Goal: Task Accomplishment & Management: Manage account settings

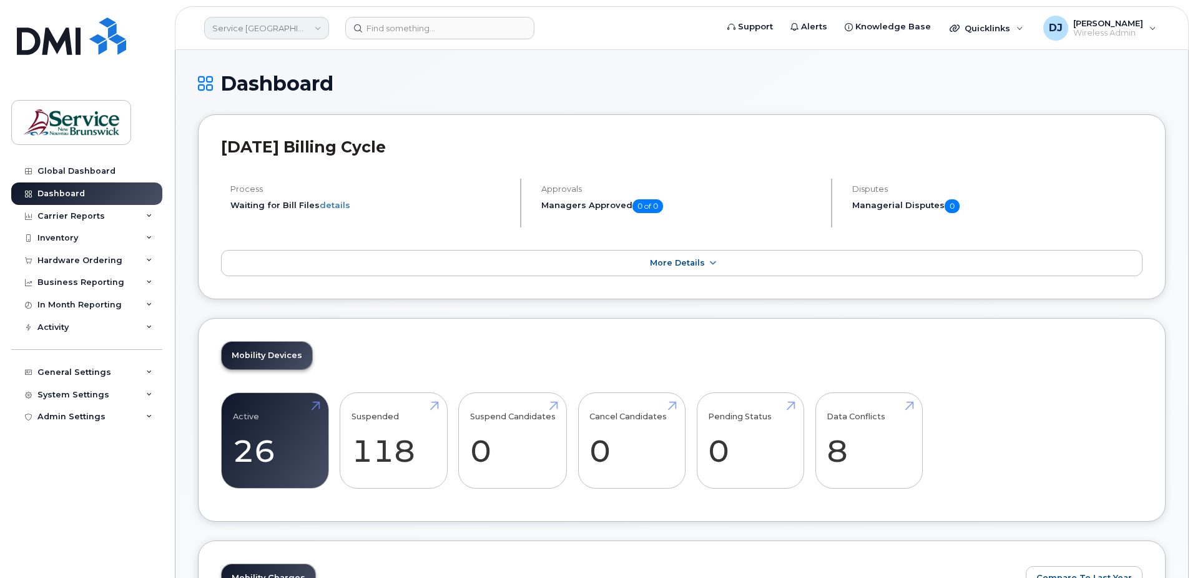
click at [284, 26] on link "Service [GEOGRAPHIC_DATA] (SNB)" at bounding box center [266, 28] width 125 height 22
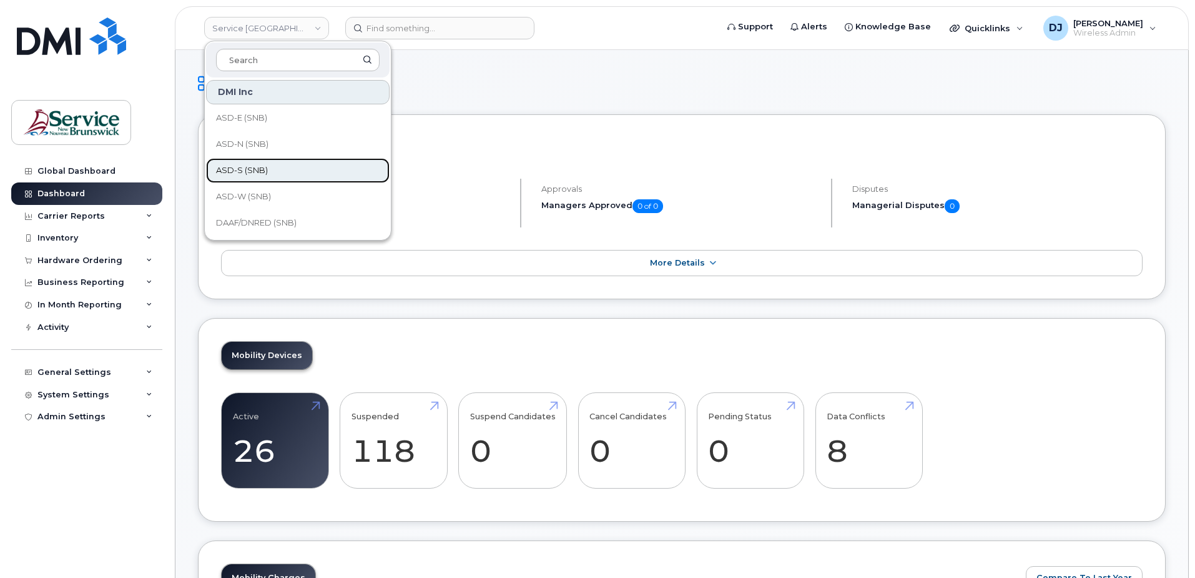
click at [278, 171] on link "ASD-S (SNB)" at bounding box center [298, 170] width 184 height 25
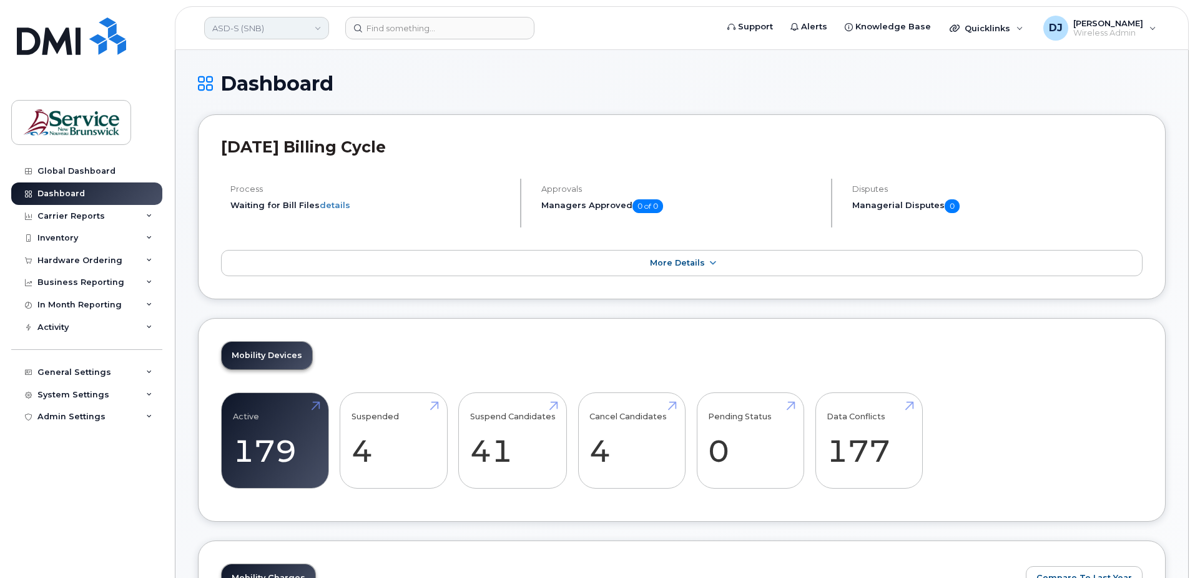
click at [248, 31] on link "ASD-S (SNB)" at bounding box center [266, 28] width 125 height 22
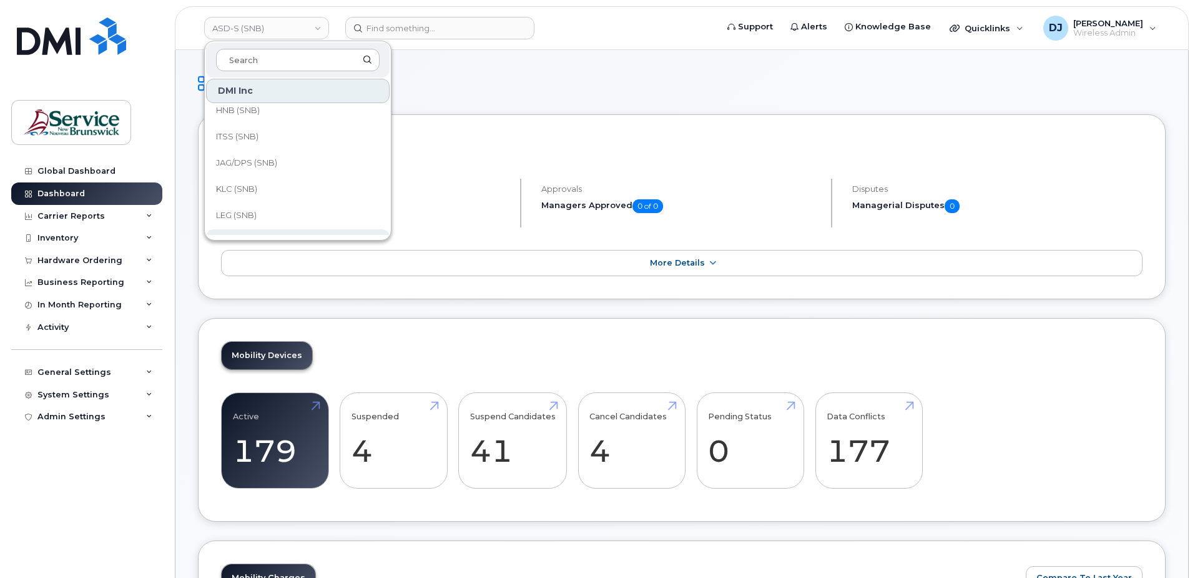
scroll to position [562, 0]
click at [270, 184] on span "Service [GEOGRAPHIC_DATA] (SNB)" at bounding box center [288, 186] width 144 height 24
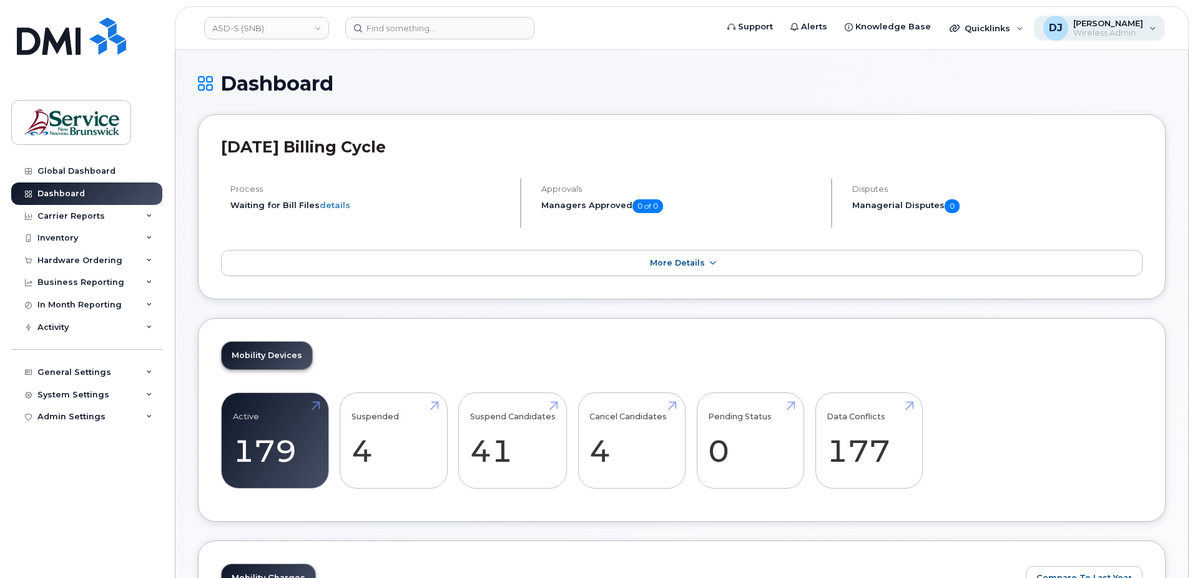
click at [1083, 26] on span "[PERSON_NAME]" at bounding box center [1108, 23] width 70 height 10
click at [30, 470] on div "Global Dashboard Dashboard Carrier Reports Monthly Billing Data Daily Data Pool…" at bounding box center [88, 359] width 154 height 399
click at [272, 24] on link "ASD-S (SNB)" at bounding box center [266, 28] width 125 height 22
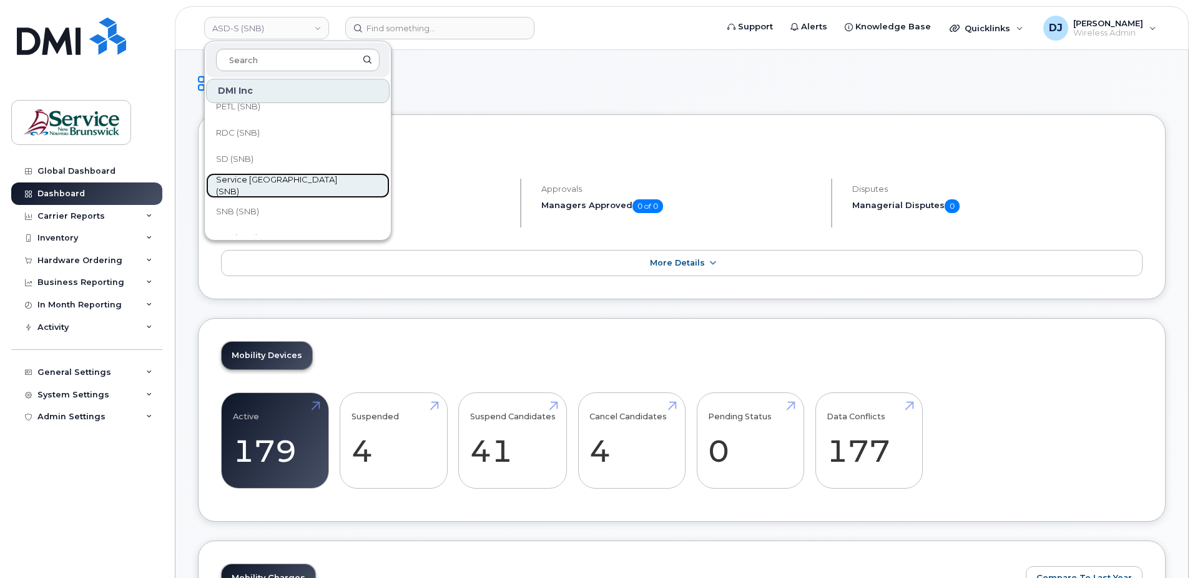
click at [298, 181] on span "Service [GEOGRAPHIC_DATA] (SNB)" at bounding box center [288, 186] width 144 height 24
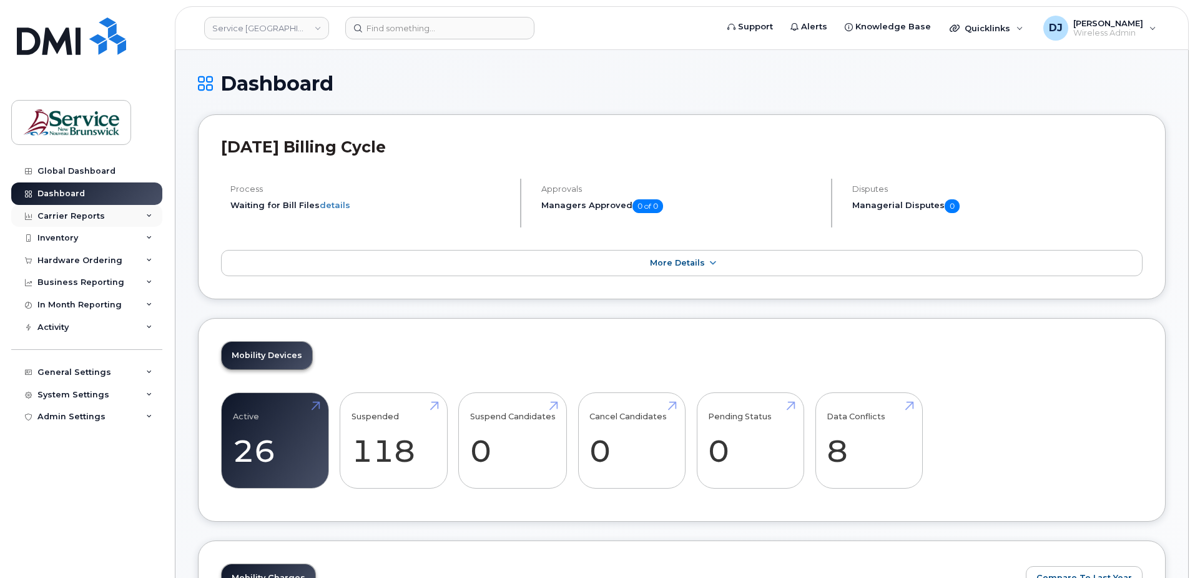
click at [77, 216] on div "Carrier Reports" at bounding box center [70, 216] width 67 height 10
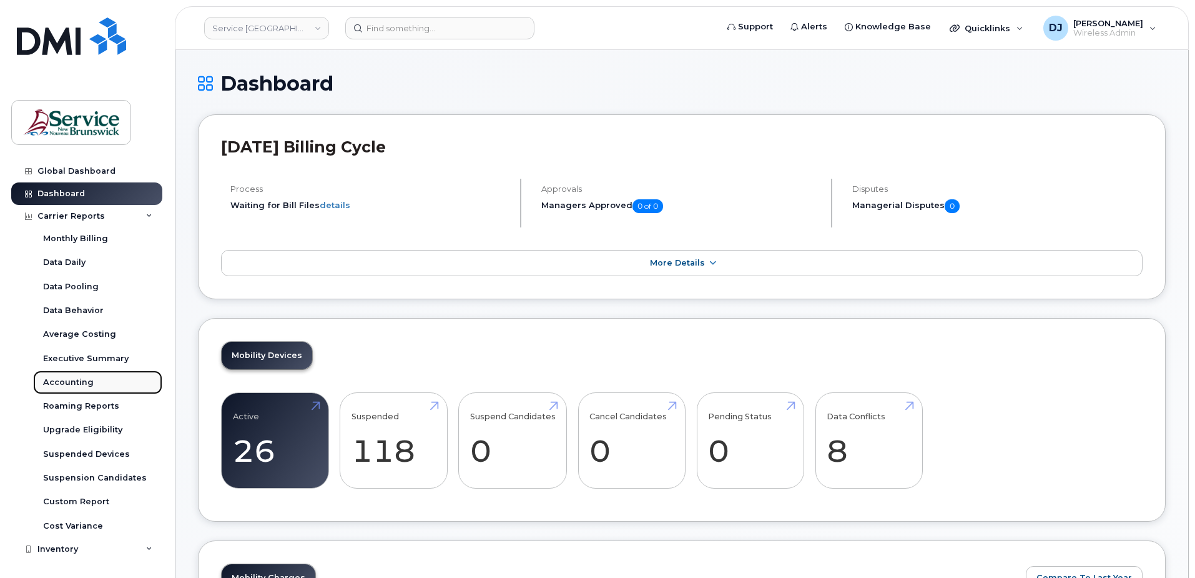
click at [77, 379] on div "Accounting" at bounding box center [68, 382] width 51 height 11
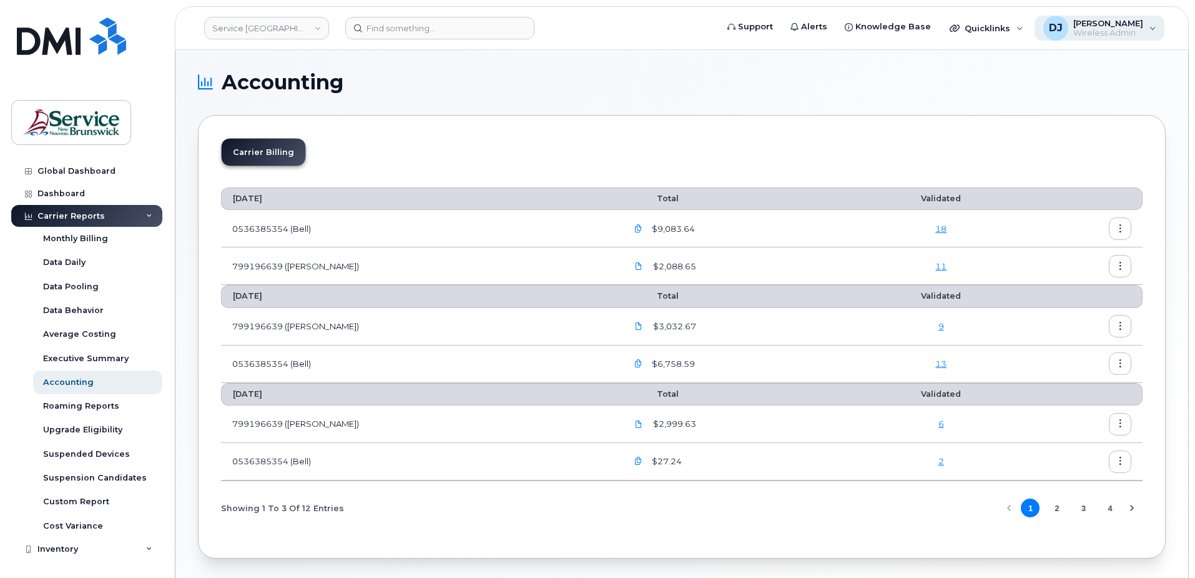
click at [1087, 16] on div "DJ [PERSON_NAME] Wireless Admin" at bounding box center [1100, 28] width 131 height 25
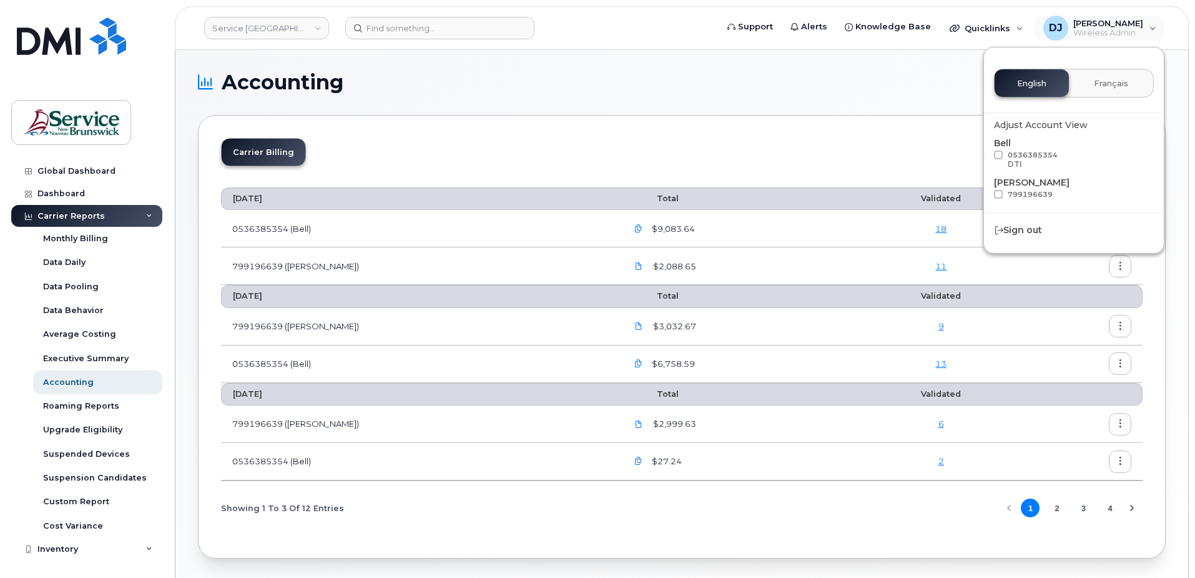
click at [999, 156] on span at bounding box center [998, 155] width 9 height 9
click at [985, 156] on input "0536385354 DTI" at bounding box center [982, 154] width 6 height 6
checkbox input "true"
click at [848, 513] on div "Showing 1 To 3 Of 12 Entries 1 2 3 4" at bounding box center [682, 508] width 922 height 32
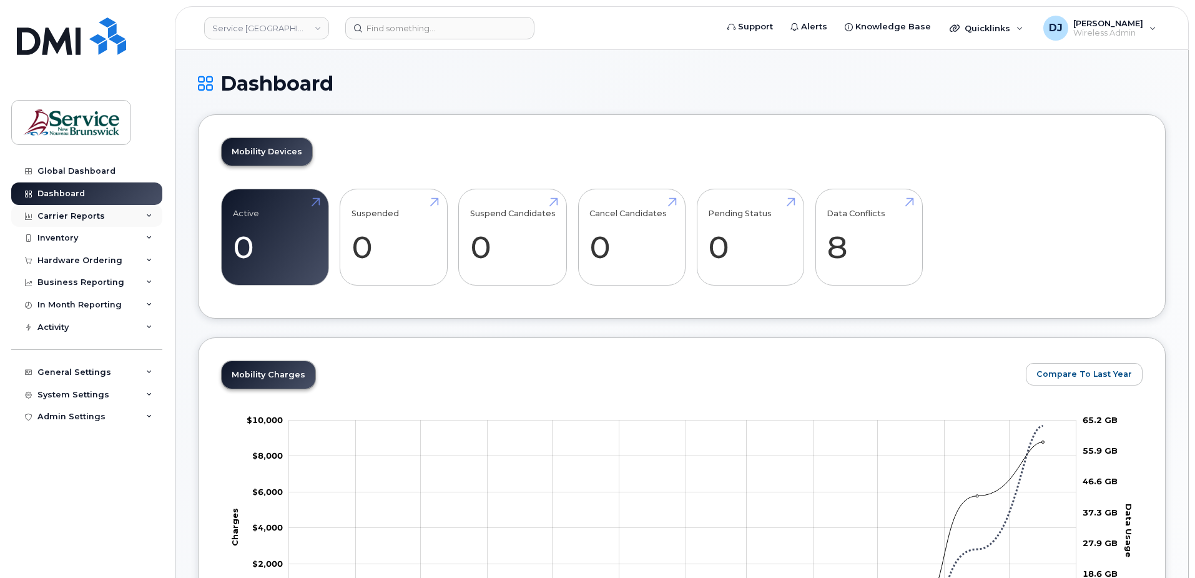
click at [55, 215] on div "Carrier Reports" at bounding box center [70, 216] width 67 height 10
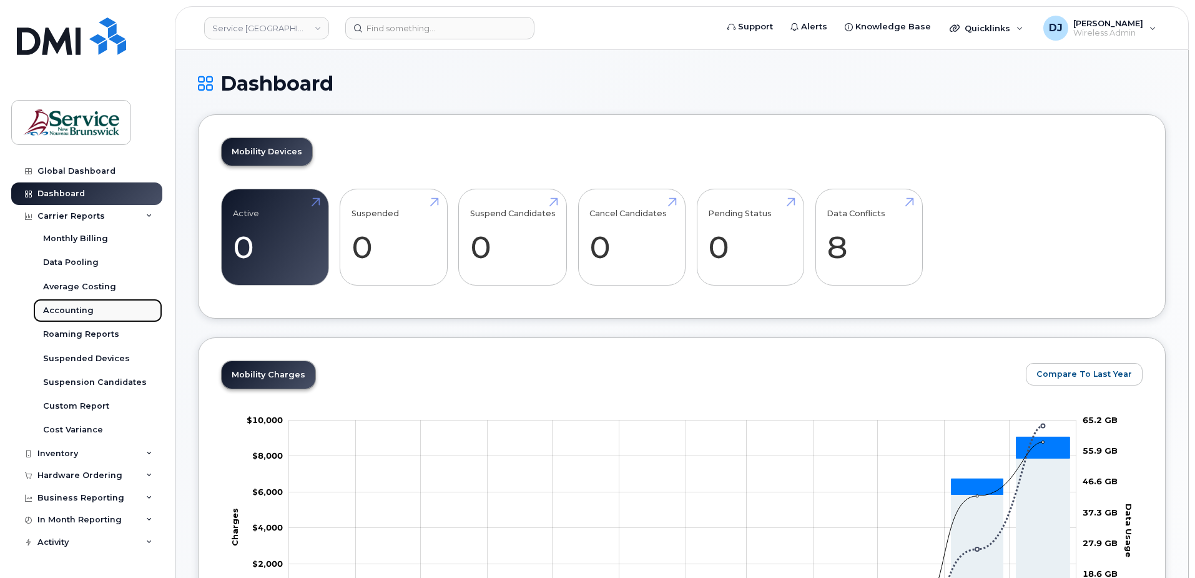
click at [69, 308] on div "Accounting" at bounding box center [68, 310] width 51 height 11
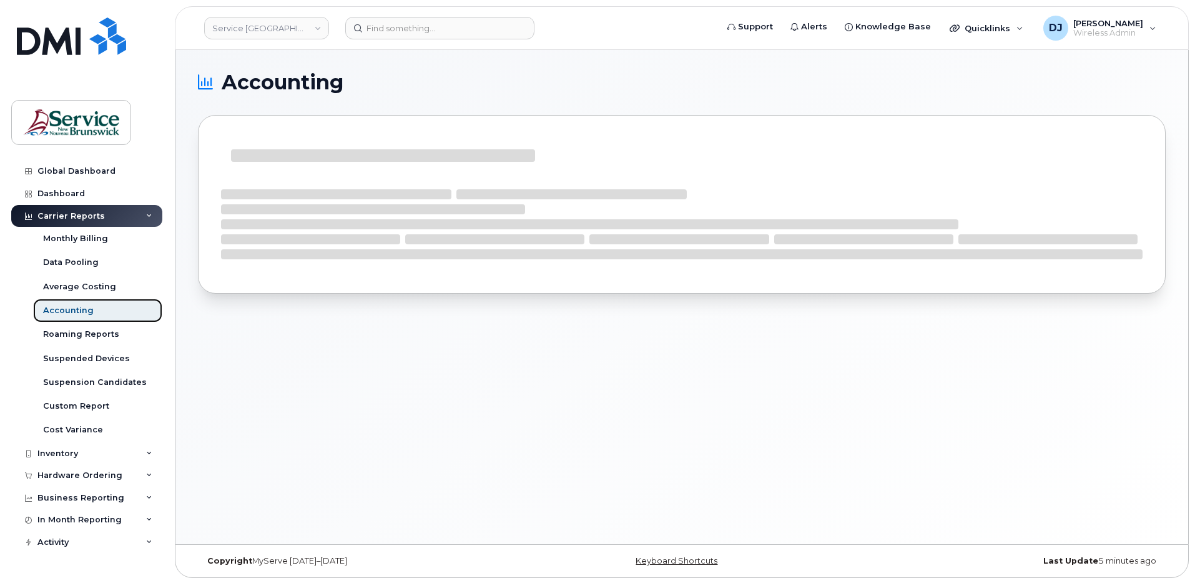
click at [56, 312] on div "Accounting" at bounding box center [68, 310] width 51 height 11
click at [1121, 32] on span "Wireless Admin" at bounding box center [1108, 33] width 70 height 10
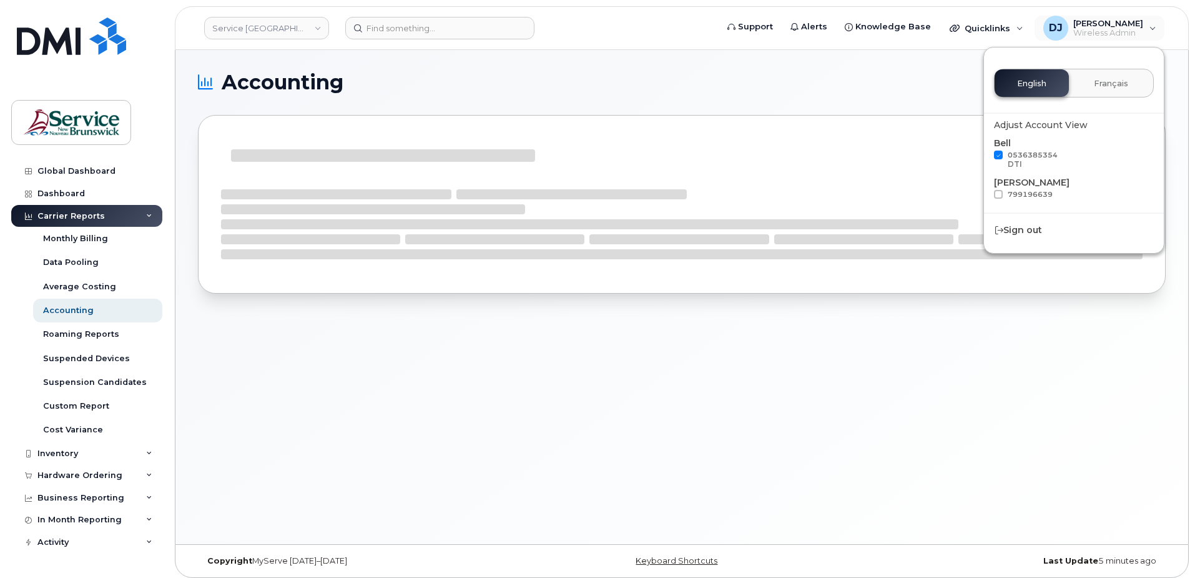
click at [997, 192] on span at bounding box center [998, 194] width 9 height 9
click at [985, 192] on input "799196639" at bounding box center [982, 193] width 6 height 6
checkbox input "true"
click at [996, 322] on div "Accounting" at bounding box center [681, 297] width 1013 height 494
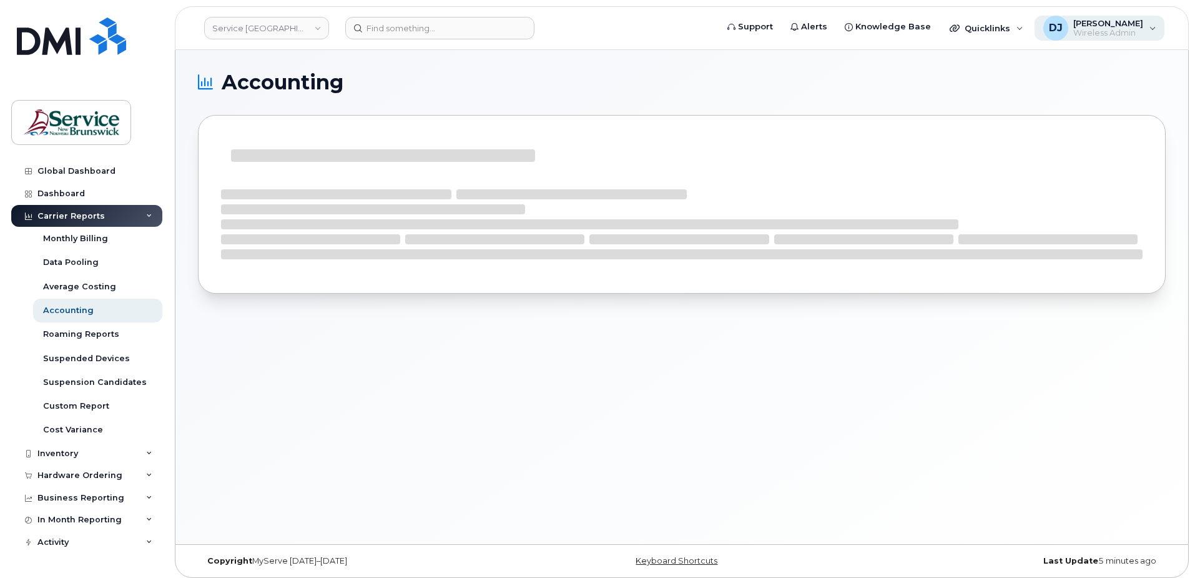
click at [1112, 32] on span "Wireless Admin" at bounding box center [1108, 33] width 70 height 10
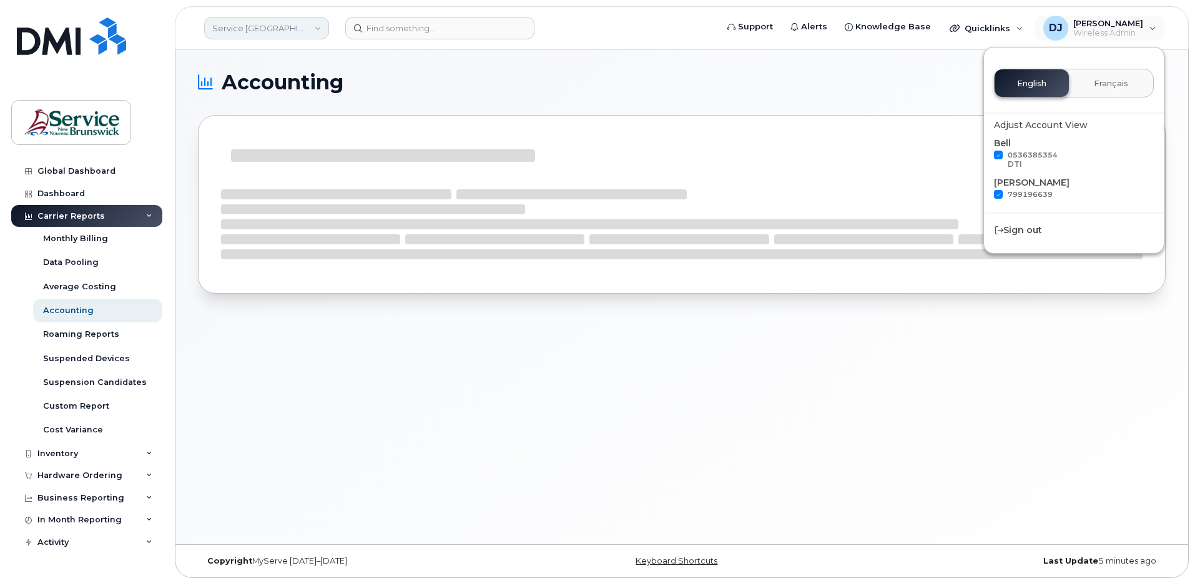
drag, startPoint x: 297, startPoint y: 12, endPoint x: 269, endPoint y: 26, distance: 31.3
click at [297, 12] on header "Service New Brunswick (SNB) Support Alerts Knowledge Base Quicklinks Suspend / …" at bounding box center [682, 28] width 1014 height 44
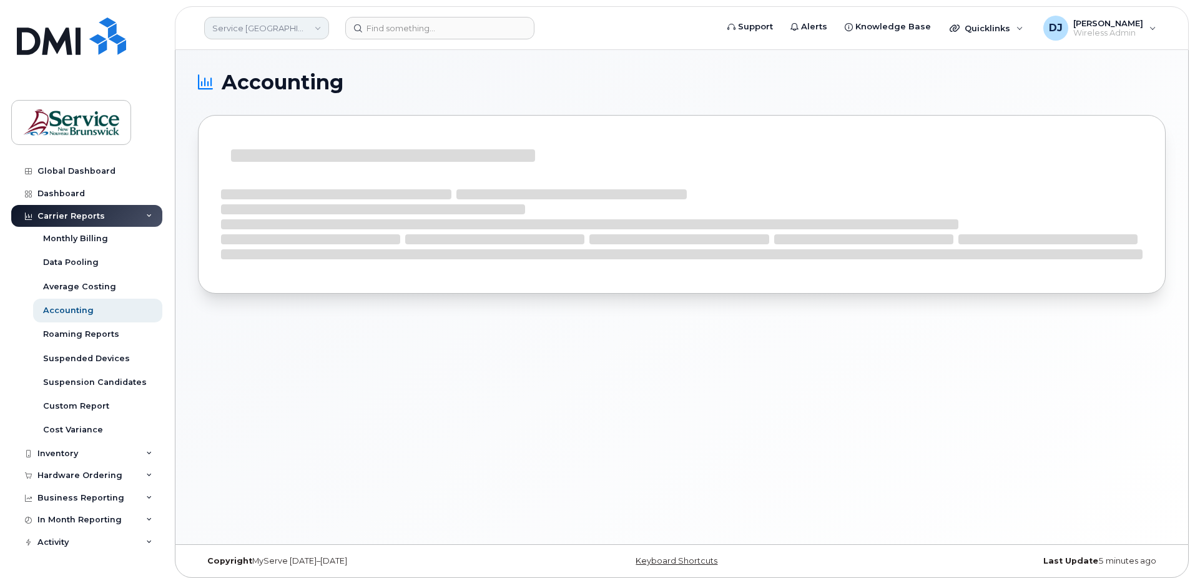
click at [256, 31] on link "Service New Brunswick (SNB)" at bounding box center [266, 28] width 125 height 22
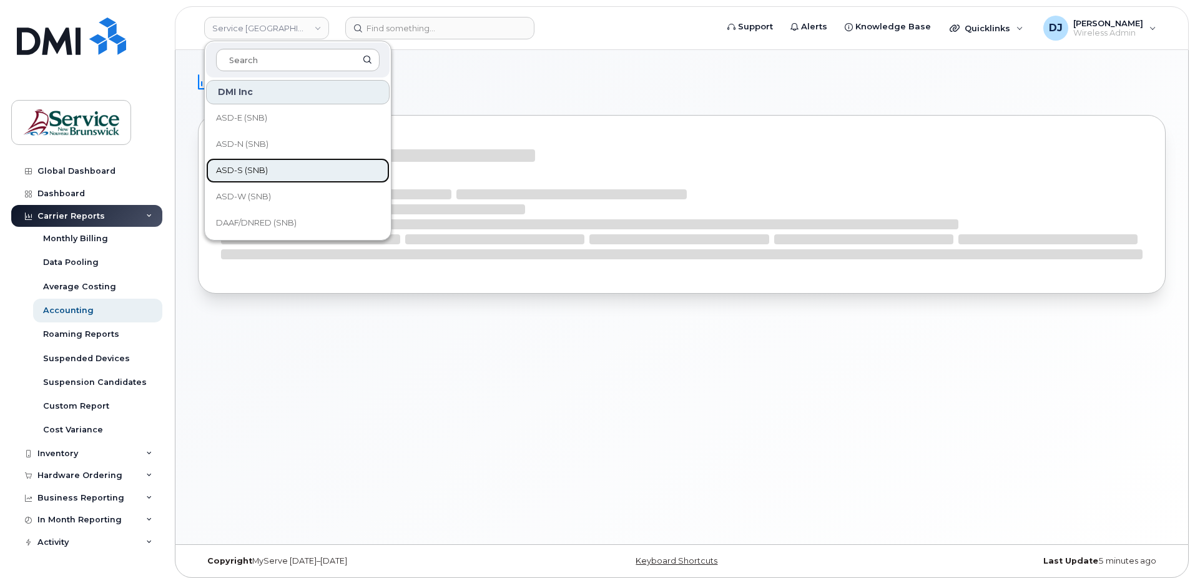
click at [262, 172] on span "ASD-S (SNB)" at bounding box center [242, 170] width 52 height 12
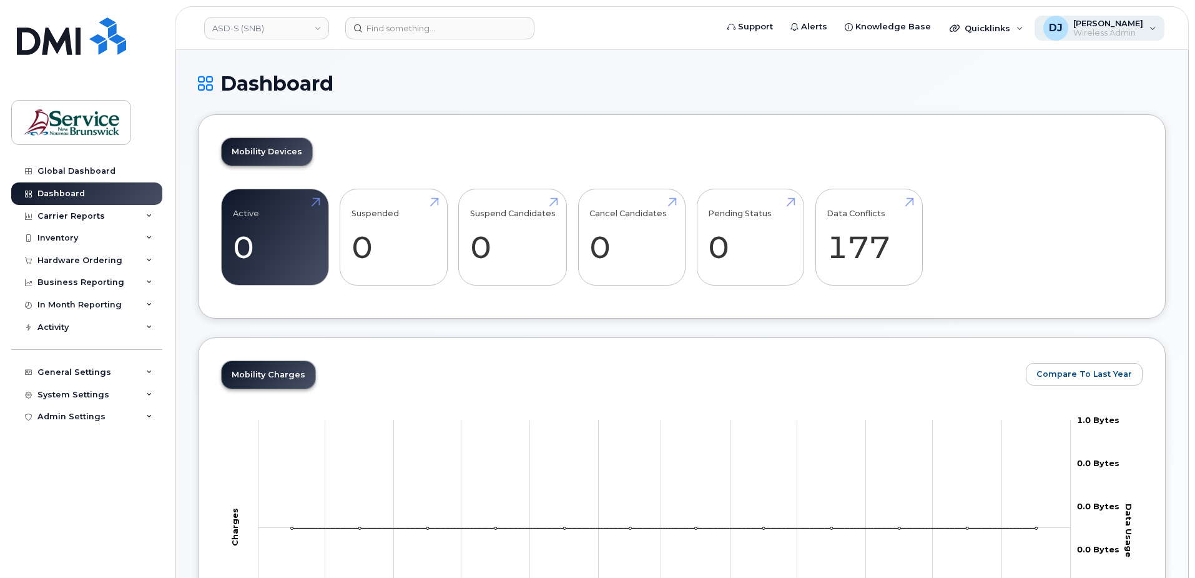
click at [1104, 28] on span "Wireless Admin" at bounding box center [1108, 33] width 70 height 10
click at [69, 240] on div "Inventory" at bounding box center [57, 238] width 41 height 10
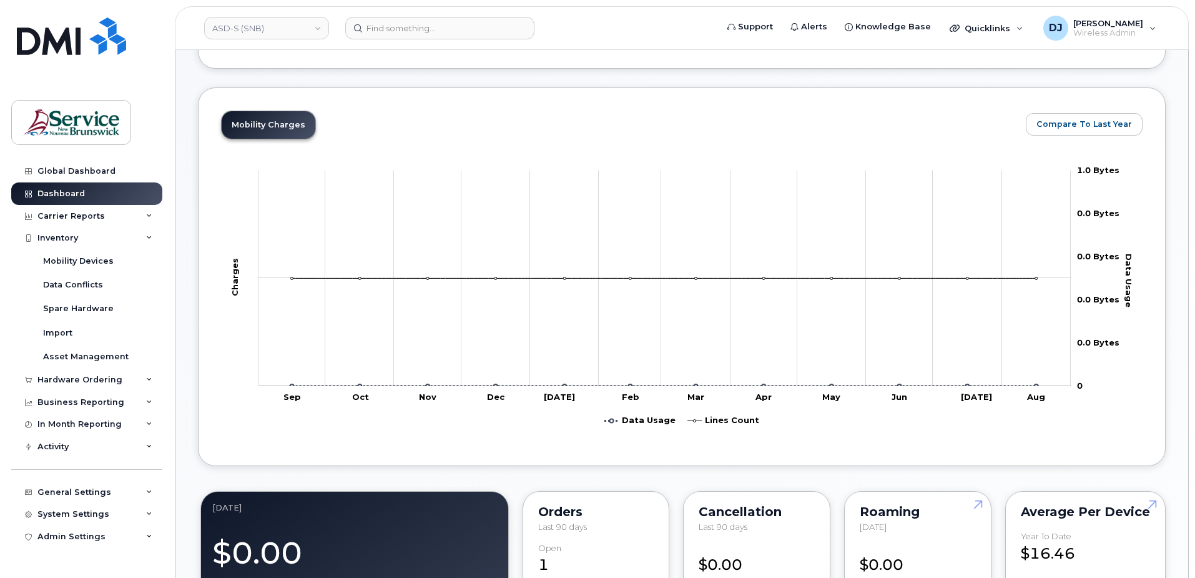
scroll to position [62, 0]
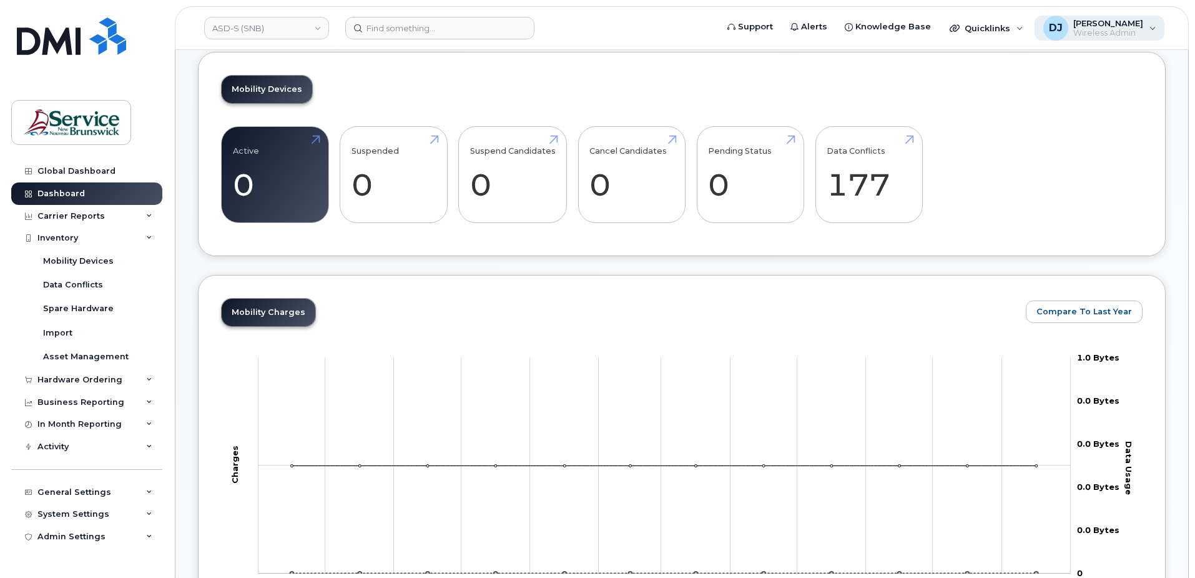
click at [1127, 29] on span "Wireless Admin" at bounding box center [1108, 33] width 70 height 10
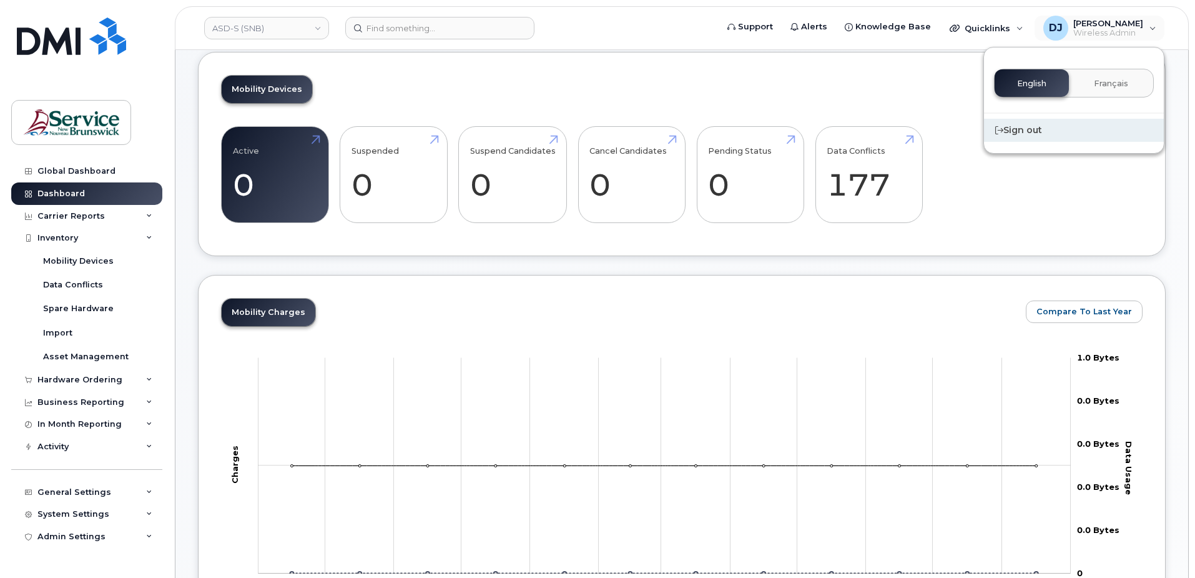
click at [1010, 126] on div "Sign out" at bounding box center [1074, 130] width 180 height 23
